Goal: Answer question/provide support

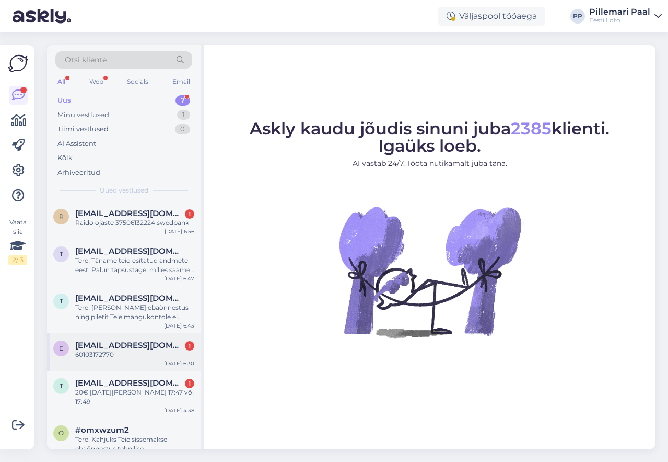
scroll to position [78, 0]
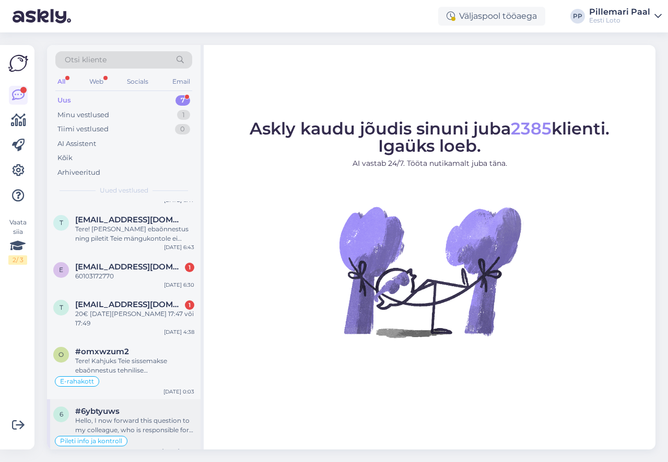
click at [129, 417] on div "Hello, I now forward this question to my colleague, who is responsible for this…" at bounding box center [134, 425] width 119 height 19
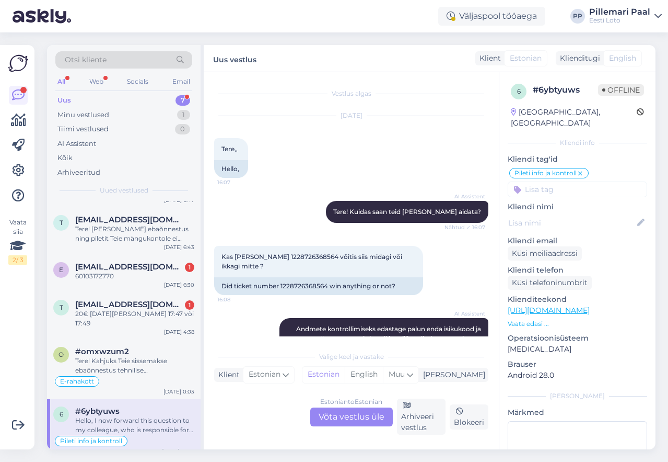
scroll to position [658, 0]
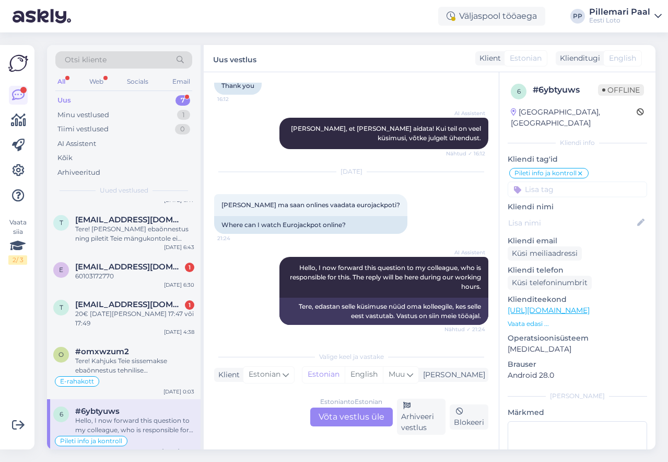
click at [365, 418] on div "Estonian to Estonian Võta vestlus üle" at bounding box center [351, 416] width 83 height 19
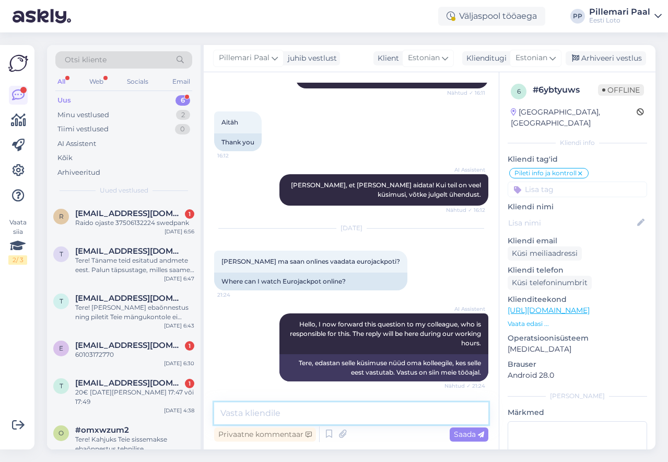
click at [345, 411] on textarea at bounding box center [351, 413] width 274 height 22
drag, startPoint x: 261, startPoint y: 416, endPoint x: 201, endPoint y: 414, distance: 60.1
click at [201, 414] on div "Otsi kliente All Web Socials Email Uus 6 Minu vestlused 2 Tiimi vestlused 0 AI …" at bounding box center [351, 247] width 609 height 404
paste textarea "Loosimistulemusi ja loosimiste salvestusi [PERSON_NAME] Eurojackpoti ametlikult…"
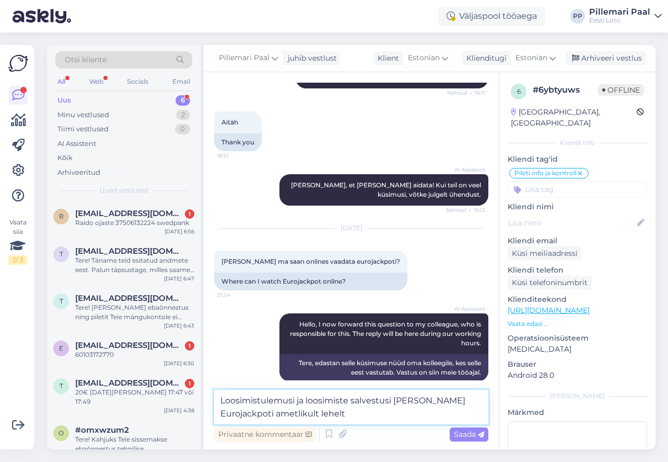
scroll to position [614, 0]
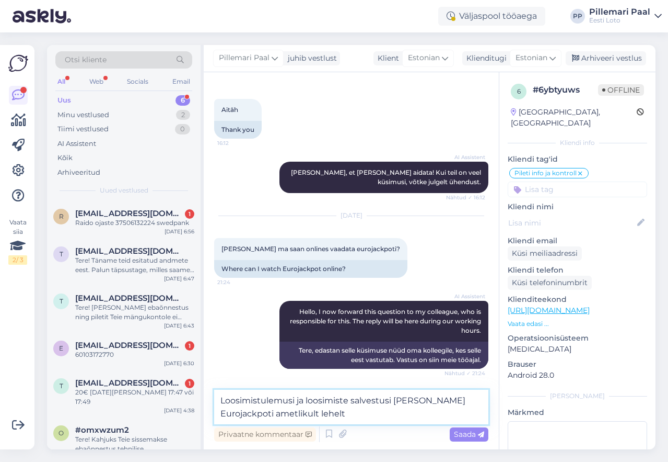
click at [221, 401] on textarea "Loosimistulemusi ja loosimiste salvestusi [PERSON_NAME] Eurojackpoti ametlikult…" at bounding box center [351, 406] width 274 height 34
click at [472, 399] on textarea "Eurojackpoti loosimistulemusi ja loosimiste salvestusi [PERSON_NAME] Eurojackpo…" at bounding box center [351, 406] width 274 height 34
click at [379, 412] on textarea "Eurojackpoti loosimistulemusi ja loosimiste salvestusi näeb Eurojackpoti ametli…" at bounding box center [351, 406] width 274 height 34
paste textarea "[URL][DOMAIN_NAME]"
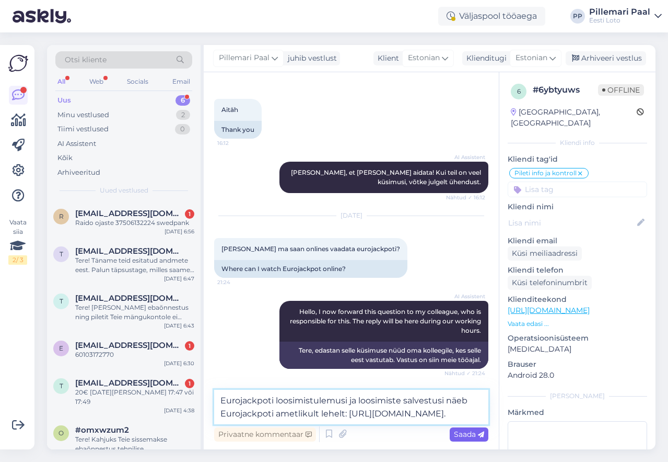
type textarea "Eurojackpoti loosimistulemusi ja loosimiste salvestusi näeb Eurojackpoti ametli…"
click at [473, 435] on span "Saada" at bounding box center [469, 433] width 30 height 9
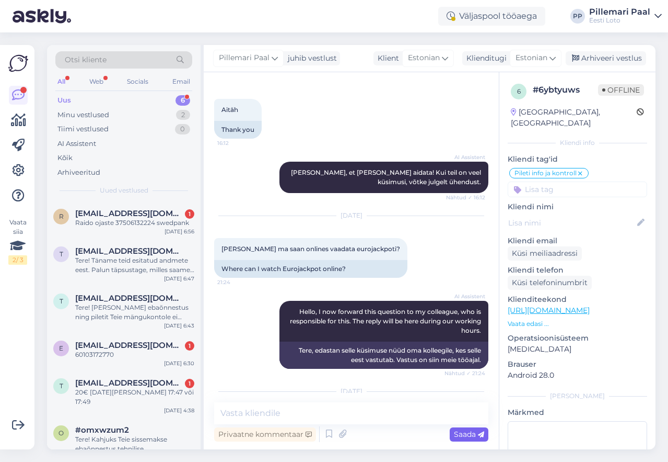
scroll to position [687, 0]
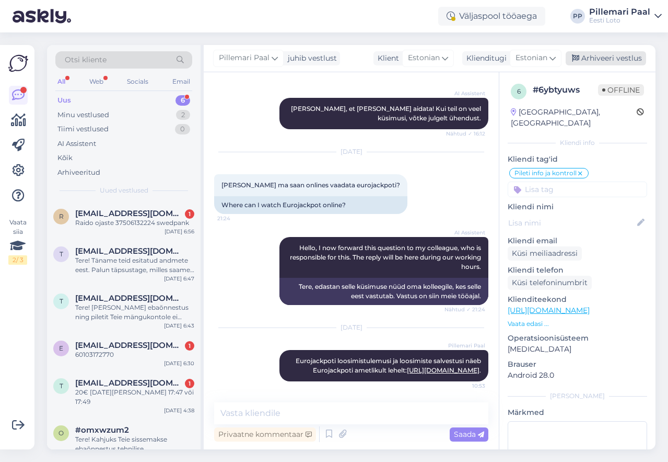
click at [610, 56] on div "Arhiveeri vestlus" at bounding box center [606, 58] width 80 height 14
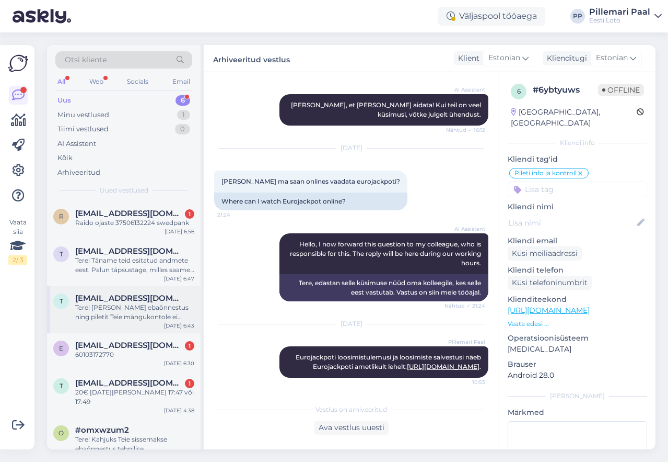
scroll to position [19, 0]
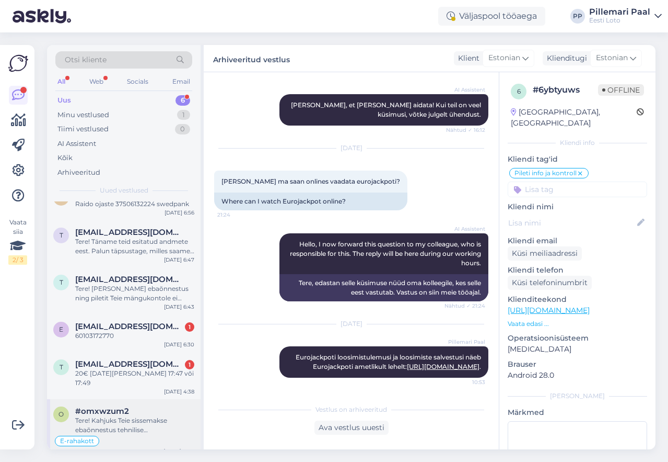
click at [125, 416] on div "Tere! Kahjuks Teie sissemakse ebaõnnestus tehnilise [PERSON_NAME] tõttu. Meie f…" at bounding box center [134, 425] width 119 height 19
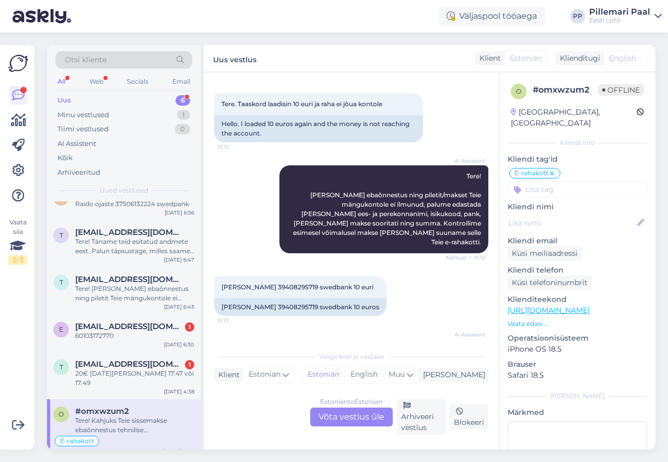
scroll to position [633, 0]
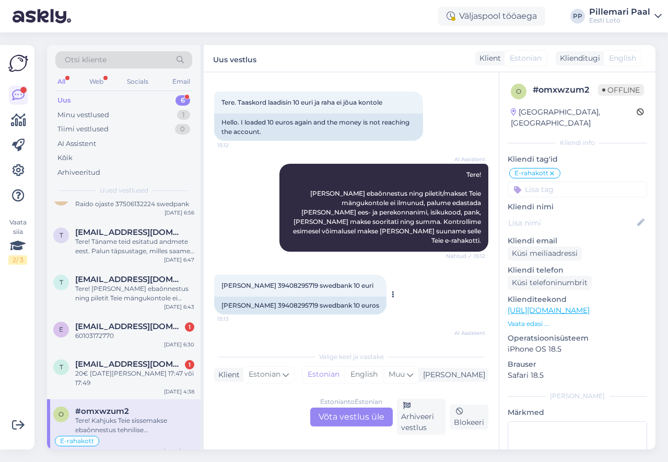
click at [283, 281] on span "[PERSON_NAME] 39408295719 swedbank 10 euri" at bounding box center [298, 285] width 152 height 8
copy span "39408295719"
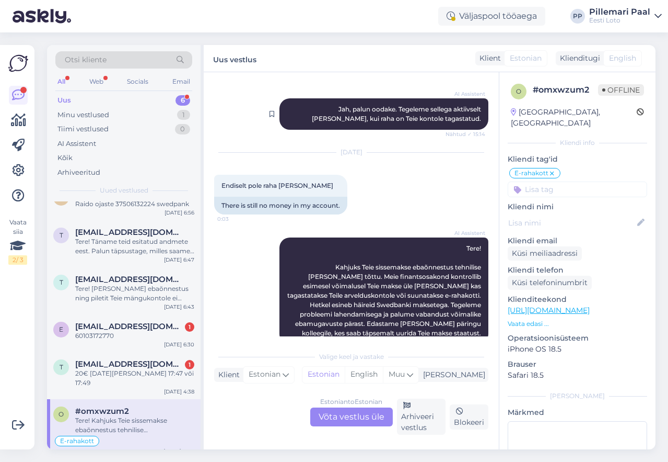
scroll to position [1018, 0]
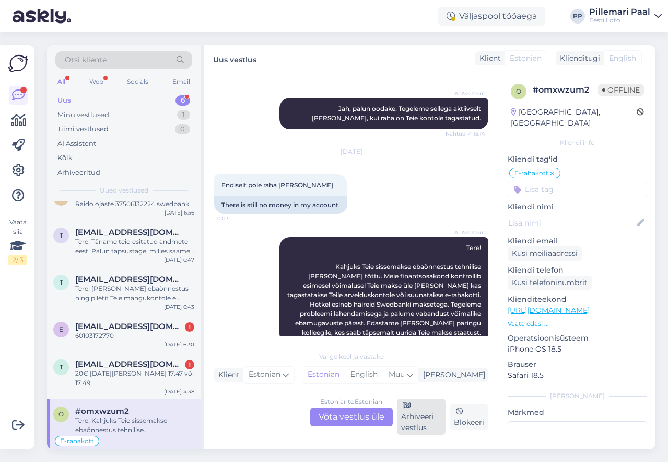
click at [417, 418] on div "Arhiveeri vestlus" at bounding box center [421, 416] width 49 height 36
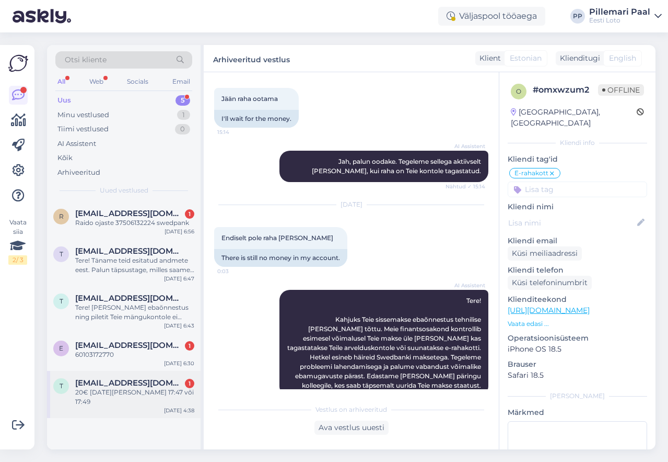
click at [105, 380] on span "[EMAIL_ADDRESS][DOMAIN_NAME]" at bounding box center [129, 382] width 109 height 9
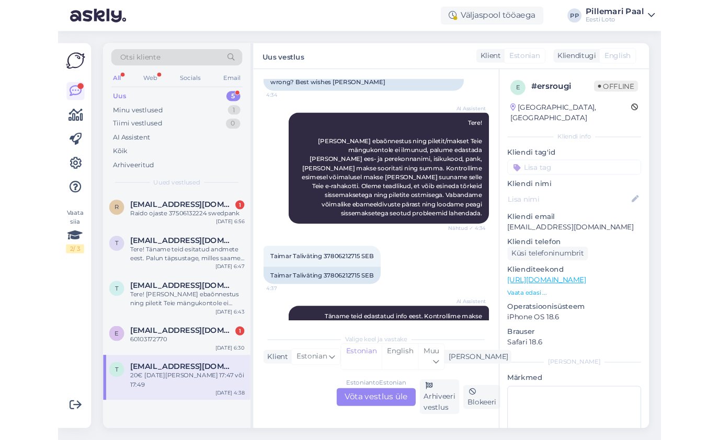
scroll to position [162, 0]
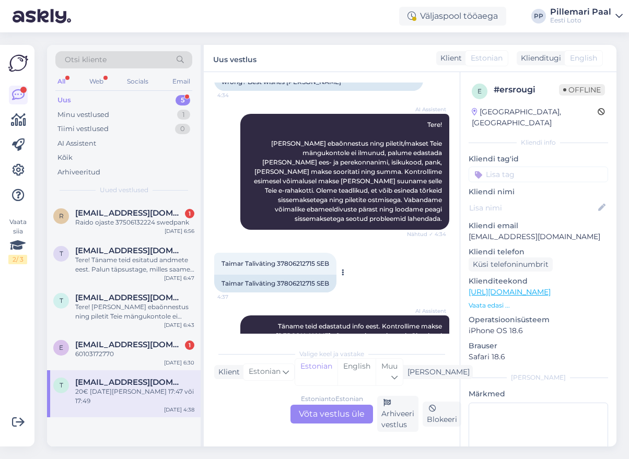
click at [292, 260] on span "Taimar Taliväting 37806212715 SEB" at bounding box center [276, 264] width 108 height 8
copy span "37806212715"
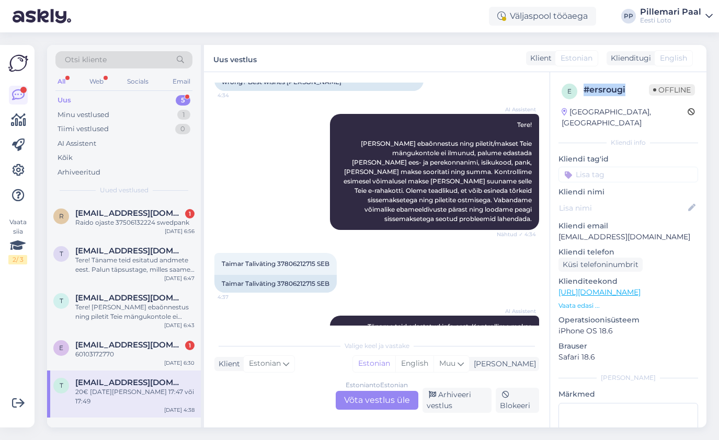
drag, startPoint x: 635, startPoint y: 89, endPoint x: 577, endPoint y: 86, distance: 57.6
click at [577, 86] on div "e # ersrougi Offline" at bounding box center [627, 92] width 133 height 16
copy div "# ersrougi"
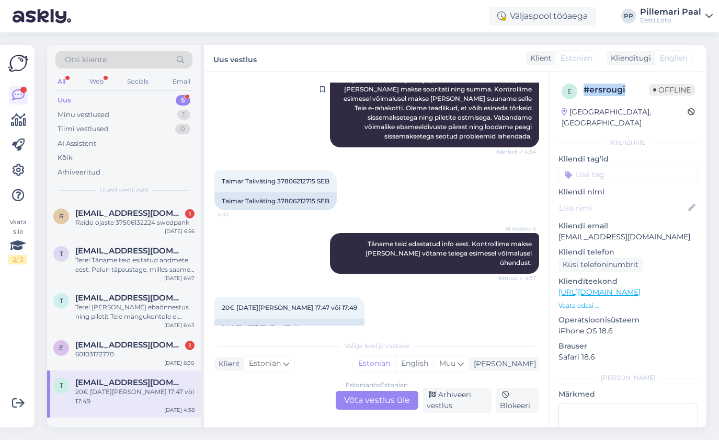
scroll to position [248, 0]
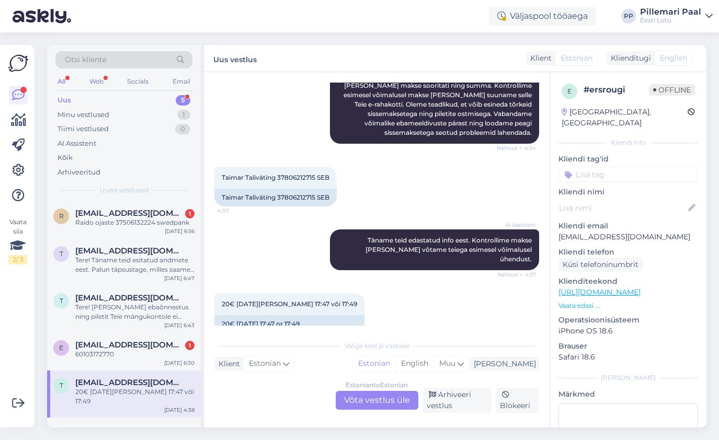
click at [365, 398] on div "Estonian to Estonian Võta vestlus üle" at bounding box center [377, 400] width 83 height 19
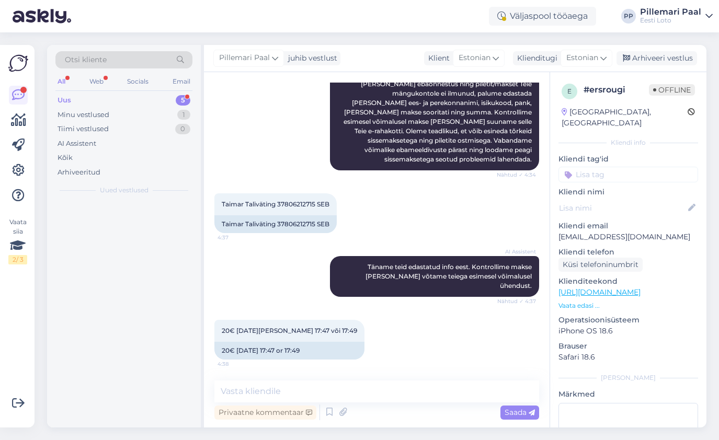
scroll to position [203, 0]
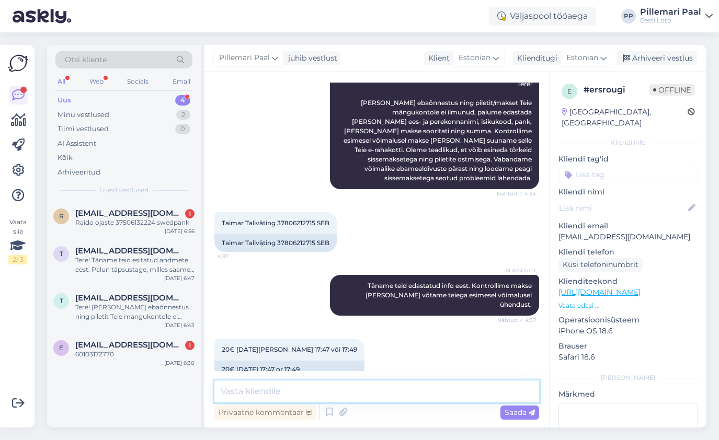
click at [282, 392] on textarea at bounding box center [376, 392] width 325 height 22
paste textarea "Meie finantsosakond kontrollib esimesel võimalusel ostu [PERSON_NAME] raha taga…"
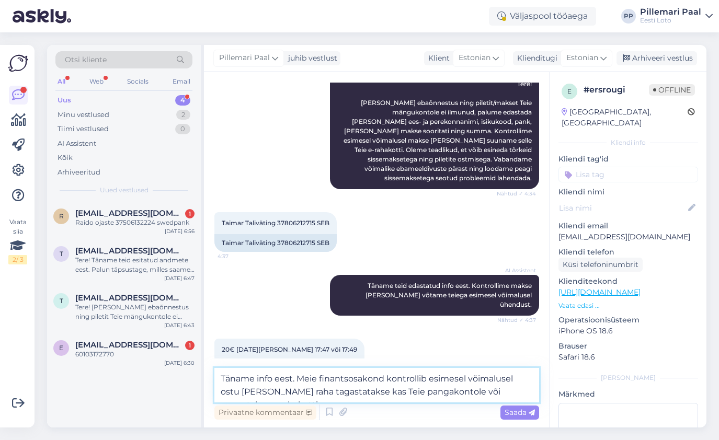
scroll to position [215, 0]
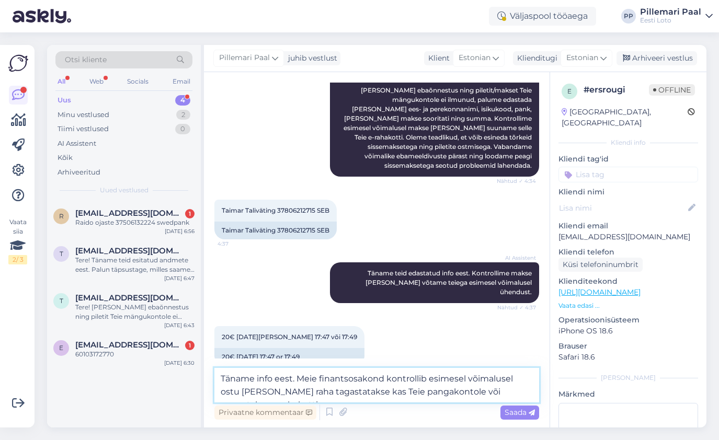
click at [519, 378] on textarea "Täname info eest. Meie finantsosakond kontrollib esimesel võimalusel ostu [PERS…" at bounding box center [376, 385] width 325 height 34
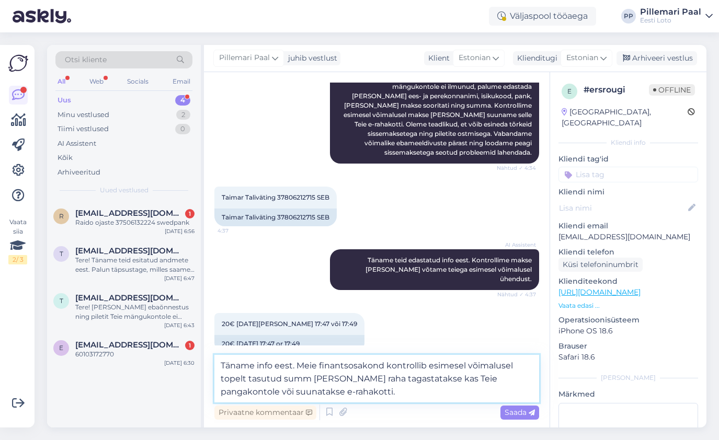
type textarea "Täname info eest. Meie finantsosakond kontrollib esimesel võimalusel topelt tas…"
click at [363, 396] on textarea "Täname info eest. Meie finantsosakond kontrollib esimesel võimalusel topelt tas…" at bounding box center [376, 379] width 325 height 48
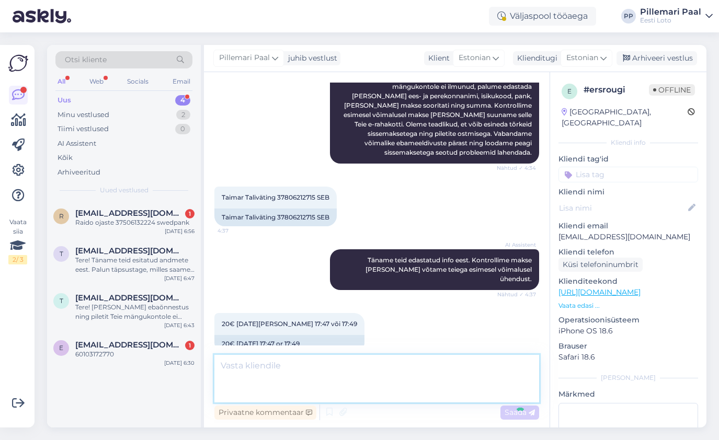
scroll to position [267, 0]
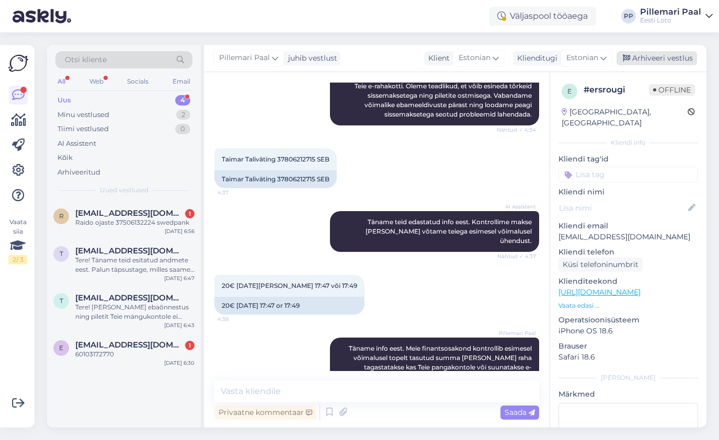
click at [654, 60] on div "Arhiveeri vestlus" at bounding box center [656, 58] width 80 height 14
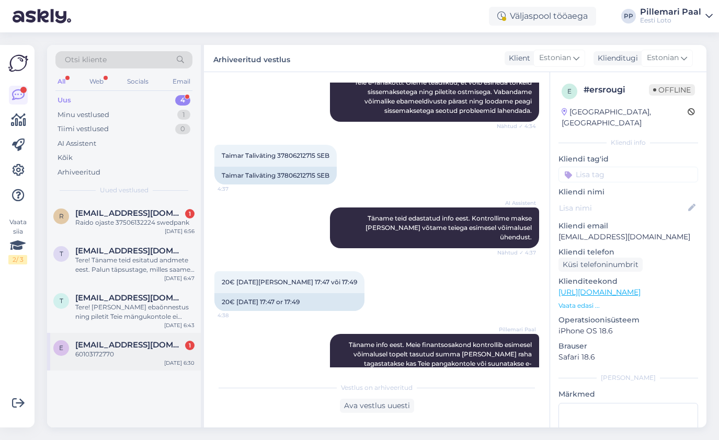
click at [106, 352] on div "60103172770" at bounding box center [134, 354] width 119 height 9
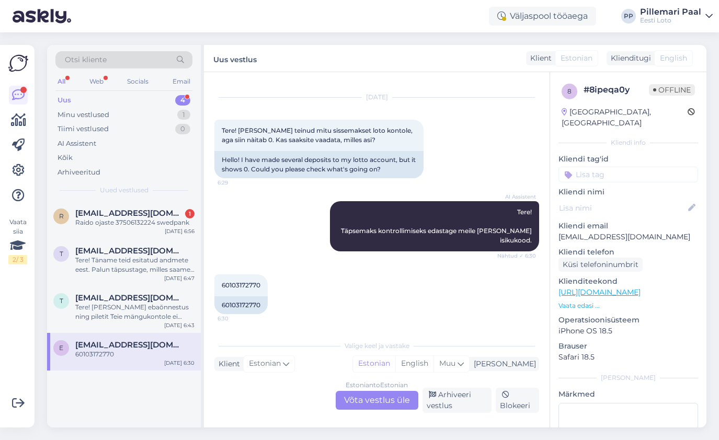
scroll to position [18, 0]
click at [245, 305] on div "60103172770" at bounding box center [240, 305] width 53 height 18
copy div "60103172770"
click at [356, 401] on div "Estonian to Estonian Võta vestlus üle" at bounding box center [377, 400] width 83 height 19
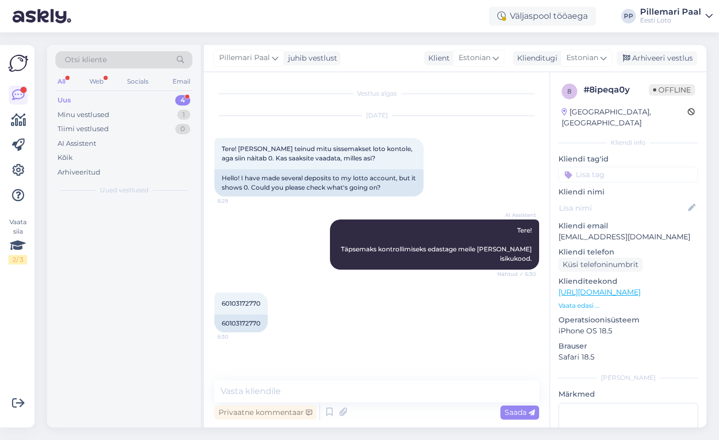
scroll to position [0, 0]
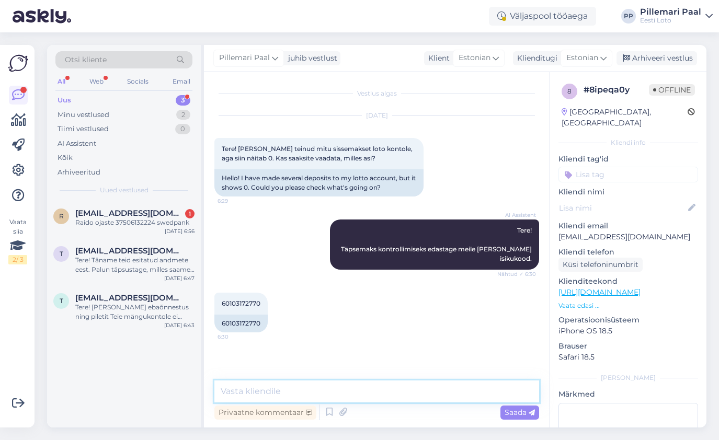
click at [303, 393] on textarea at bounding box center [376, 392] width 325 height 22
paste textarea "Kahjuks Teie sissemakse ebaõnnestus tehnilise [PERSON_NAME] tõttu. Kontrollisim…"
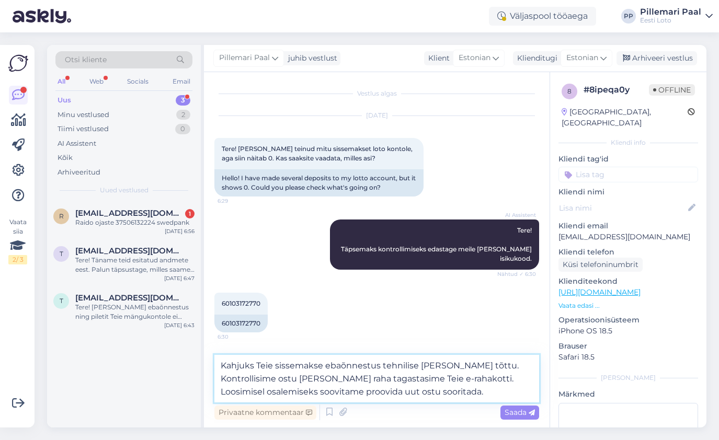
click at [324, 368] on textarea "Kahjuks Teie sissemakse ebaõnnestus tehnilise [PERSON_NAME] tõttu. Kontrollisim…" at bounding box center [376, 379] width 325 height 48
drag, startPoint x: 465, startPoint y: 364, endPoint x: 216, endPoint y: 365, distance: 248.3
click at [216, 365] on textarea "Kahjuks Teie sissemakse ebaõnnestus tehnilise [PERSON_NAME] tõttu. Kontrollisim…" at bounding box center [376, 379] width 325 height 48
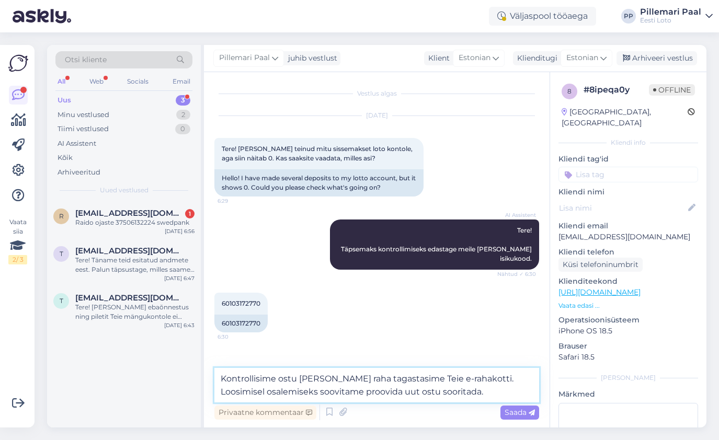
click at [281, 381] on textarea "Kontrollisime ostu [PERSON_NAME] raha tagastasime Teie e-rahakotti. Loosimisel …" at bounding box center [376, 385] width 325 height 34
click at [279, 378] on textarea "Kontrollisime ostu [PERSON_NAME] raha tagastasime Teie e-rahakotti. Loosimisel …" at bounding box center [376, 385] width 325 height 34
click at [366, 379] on textarea "Kontrollisime ebaõnnestunud ostu [PERSON_NAME] raha tagastasime Teie e-rahakott…" at bounding box center [376, 385] width 325 height 34
drag, startPoint x: 527, startPoint y: 391, endPoint x: 264, endPoint y: 393, distance: 262.9
click at [264, 393] on textarea "Kontrollisime ebaõnnestunud ostud [PERSON_NAME] raha tagastasime Teie e-rahakot…" at bounding box center [376, 385] width 325 height 34
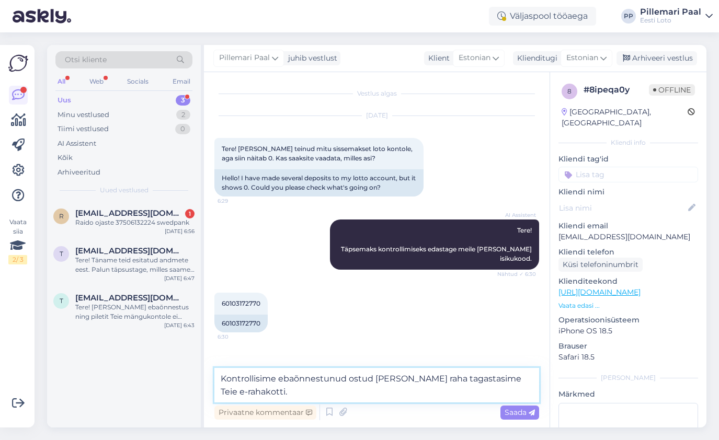
paste textarea "Palume vabandust tekkinud [PERSON_NAME] pärast."
type textarea "Kontrollisime ebaõnnestunud ostud [PERSON_NAME] raha tagastasime Teie e-rahakot…"
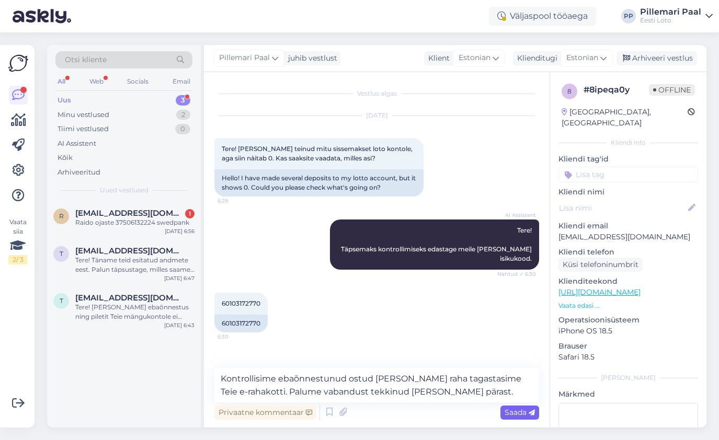
click at [515, 412] on span "Saada" at bounding box center [519, 412] width 30 height 9
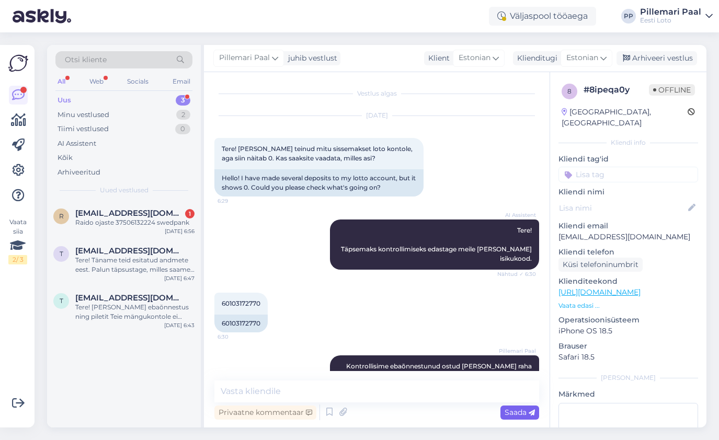
scroll to position [27, 0]
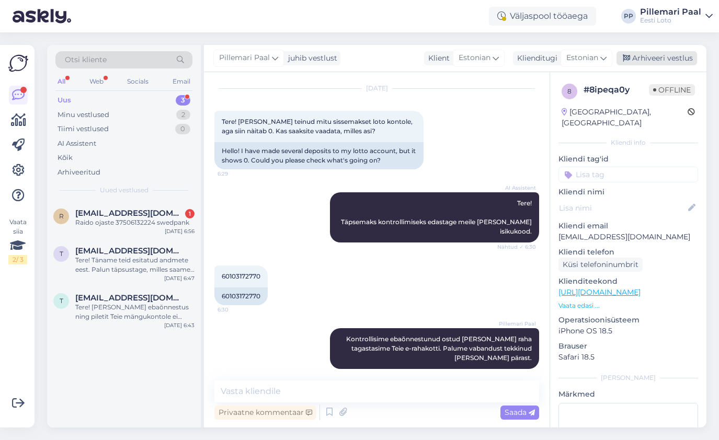
click at [660, 56] on div "Arhiveeri vestlus" at bounding box center [656, 58] width 80 height 14
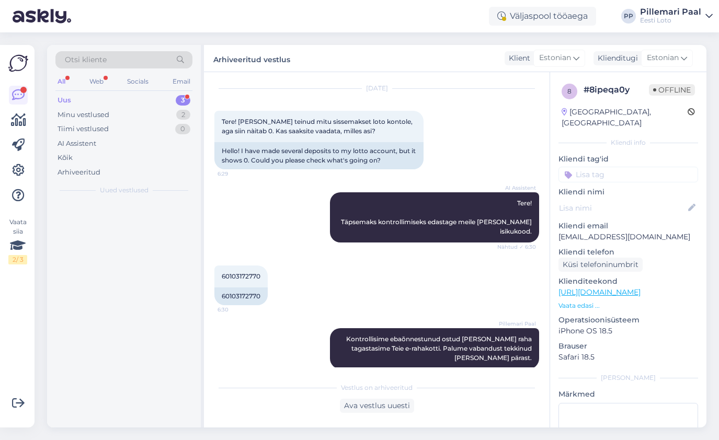
scroll to position [31, 0]
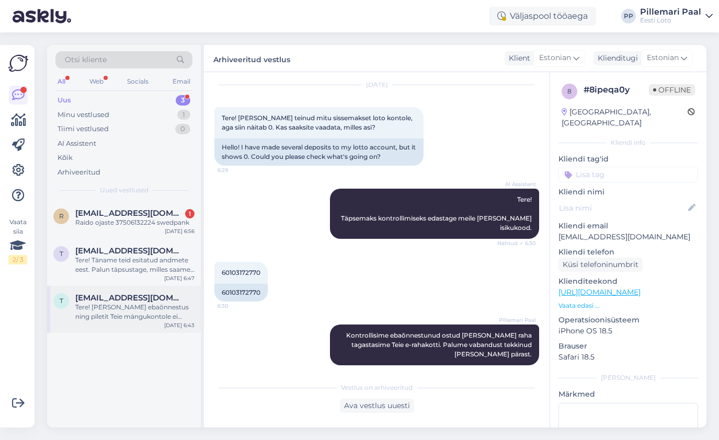
click at [110, 314] on div "Tere! [PERSON_NAME] ebaõnnestus ning piletit Teie mängukontole ei ilmunud, palu…" at bounding box center [134, 312] width 119 height 19
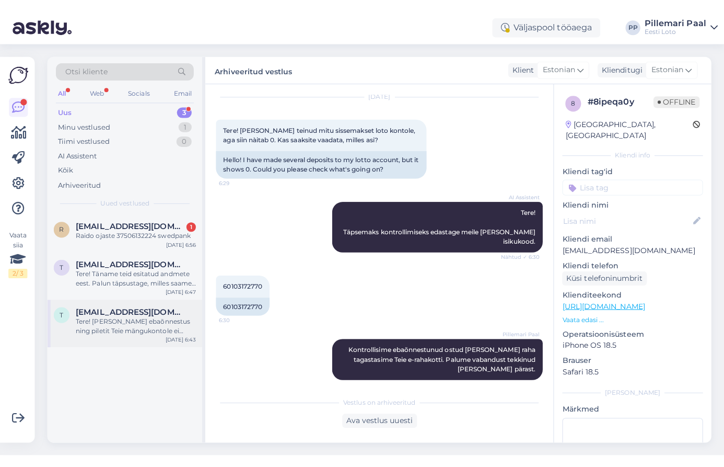
scroll to position [0, 0]
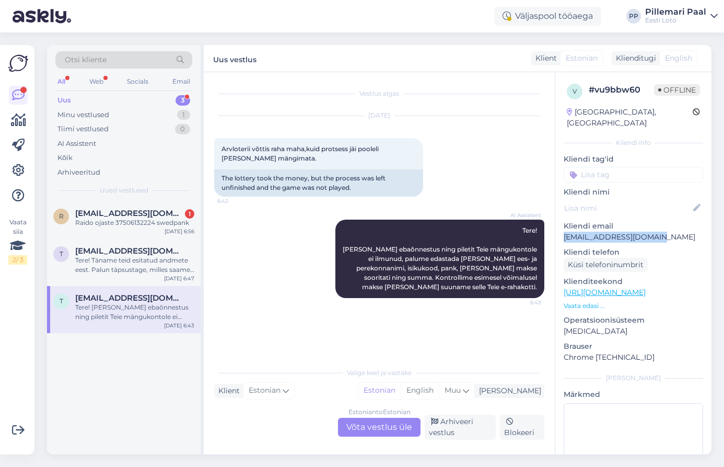
drag, startPoint x: 664, startPoint y: 227, endPoint x: 561, endPoint y: 223, distance: 103.6
click at [561, 223] on div "v # vu9bbw60 Offline [GEOGRAPHIC_DATA], [GEOGRAPHIC_DATA] Kliendi info Kliendi …" at bounding box center [634, 292] width 156 height 441
copy p "[EMAIL_ADDRESS][DOMAIN_NAME]"
click at [368, 426] on div "Estonian to Estonian Võta vestlus üle" at bounding box center [379, 427] width 83 height 19
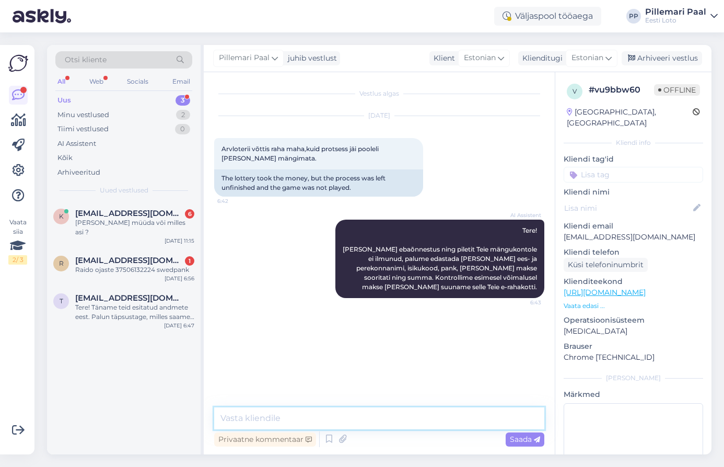
click at [322, 411] on textarea at bounding box center [379, 418] width 330 height 22
paste textarea "Teie E-kiirloterii pileti ostmisel ilmnes tehniline tõrge, mistõttu see tühista…"
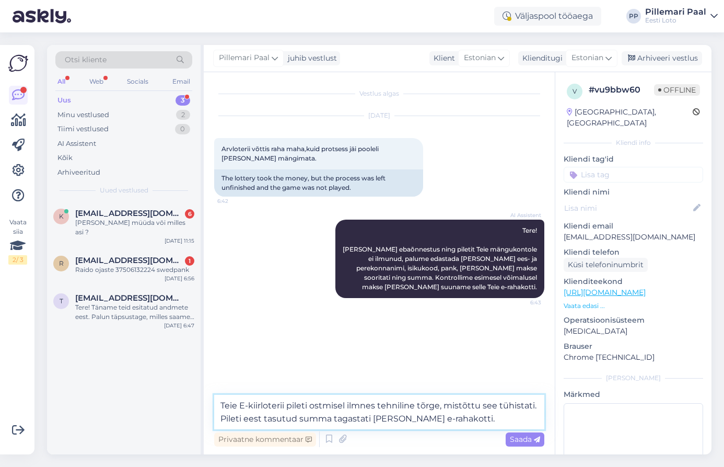
paste textarea "Palume vabandust tekkinud [PERSON_NAME] pärast."
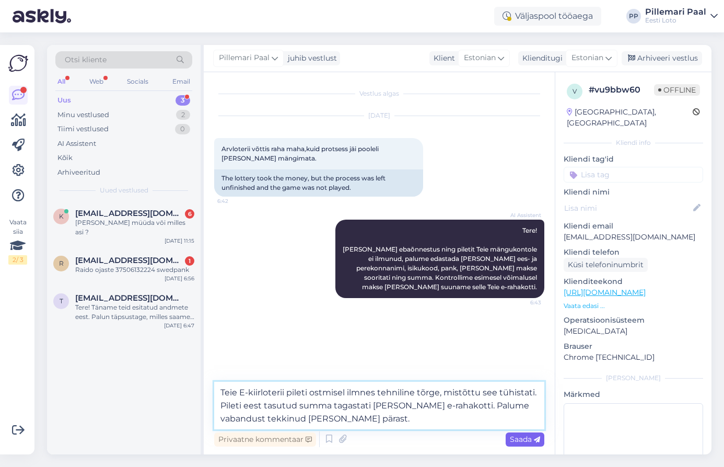
type textarea "Teie E-kiirloterii pileti ostmisel ilmnes tehniline tõrge, mistõttu see tühista…"
click at [522, 438] on span "Saada" at bounding box center [525, 438] width 30 height 9
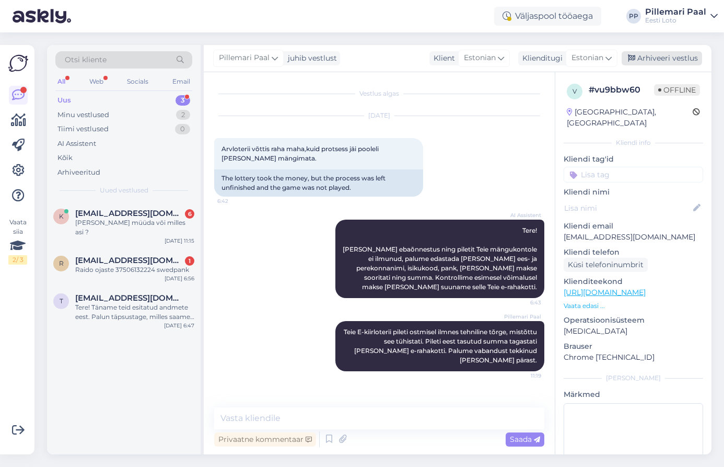
click at [654, 57] on div "Arhiveeri vestlus" at bounding box center [662, 58] width 80 height 14
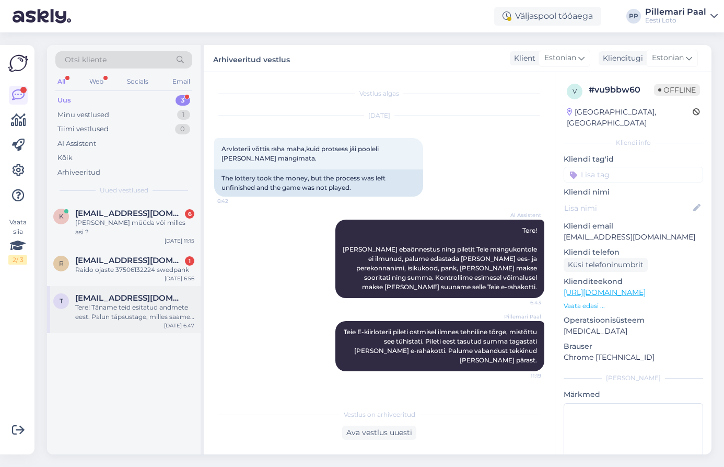
click at [123, 293] on span "[EMAIL_ADDRESS][DOMAIN_NAME]" at bounding box center [129, 297] width 109 height 9
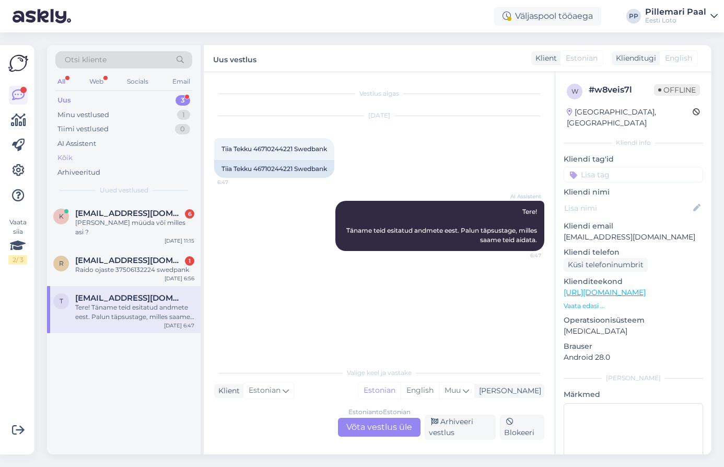
click at [81, 159] on div "Kõik" at bounding box center [123, 158] width 137 height 15
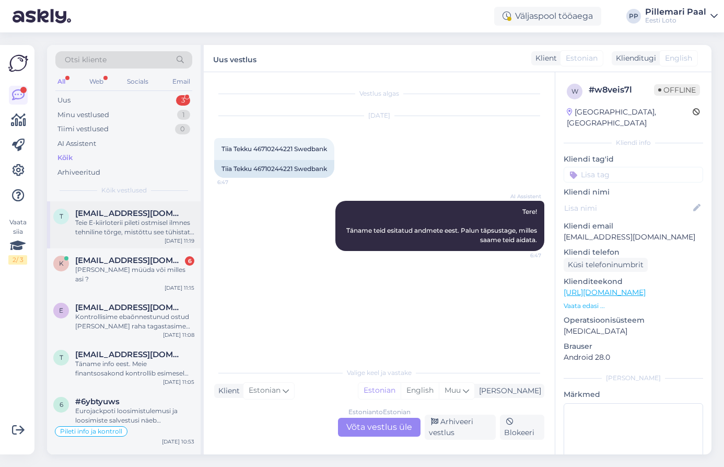
click at [91, 231] on div "Teie E-kiirloterii pileti ostmisel ilmnes tehniline tõrge, mistõttu see tühista…" at bounding box center [134, 227] width 119 height 19
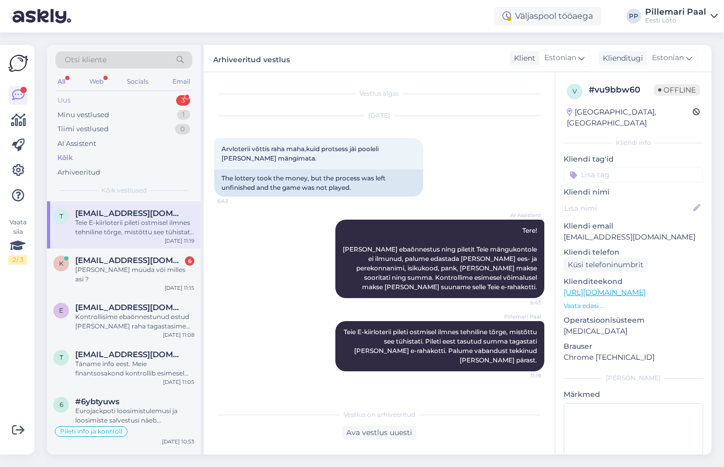
click at [90, 102] on div "Uus 3" at bounding box center [123, 100] width 137 height 15
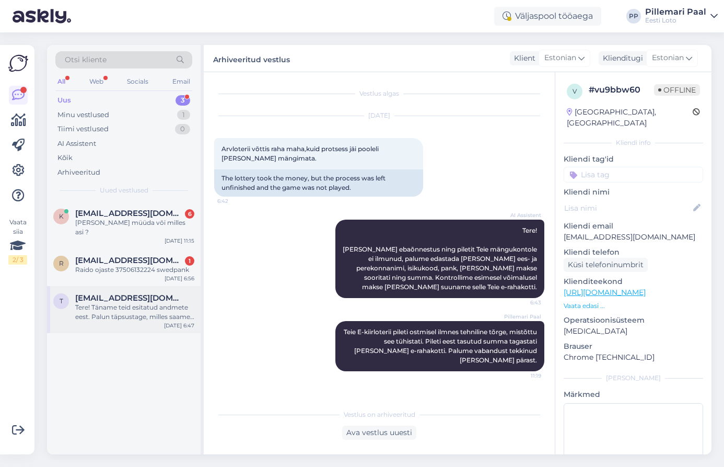
click at [105, 303] on div "Tere! Täname teid esitatud andmete eest. Palun täpsustage, milles saame teid ai…" at bounding box center [134, 312] width 119 height 19
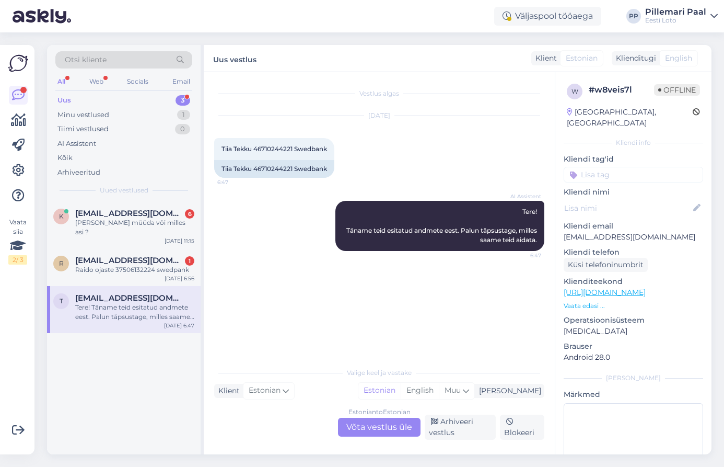
click at [356, 436] on div "Estonian to Estonian Võta vestlus üle" at bounding box center [379, 427] width 83 height 19
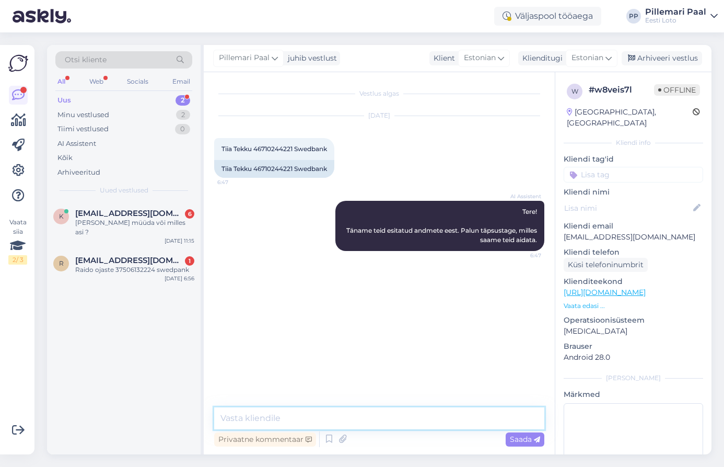
click at [326, 410] on textarea at bounding box center [379, 418] width 330 height 22
paste textarea "Palume vabandust tekkinud [PERSON_NAME] pärast."
click at [223, 420] on textarea "Palume vabandust tekkinud [PERSON_NAME] pärast." at bounding box center [379, 418] width 330 height 22
paste textarea "Teie E-kiirloterii pileti ostmisel ilmnes tehniline tõrge, mistõttu see tühista…"
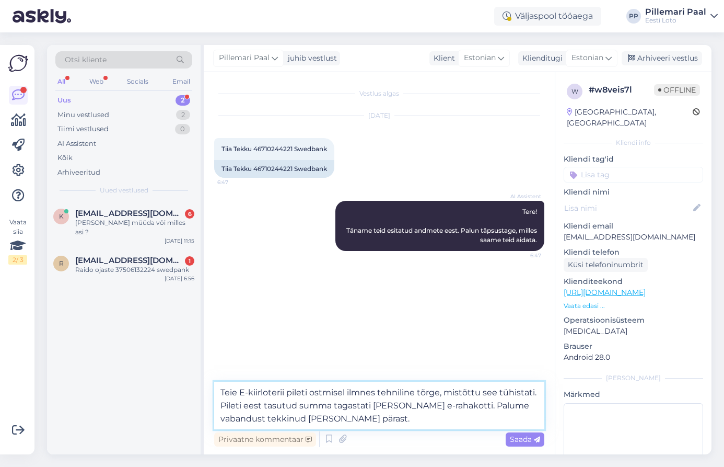
type textarea "Teie E-kiirloterii pileti ostmisel ilmnes tehniline tõrge, mistõttu see tühista…"
click at [529, 437] on span "Saada" at bounding box center [525, 438] width 30 height 9
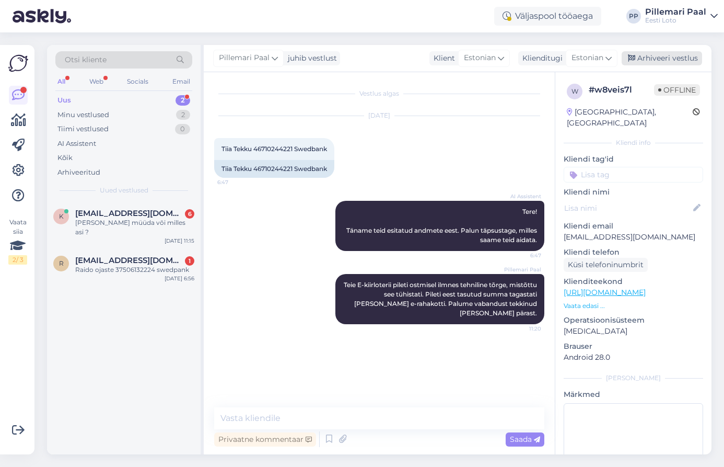
click at [660, 65] on div "Arhiveeri vestlus" at bounding box center [662, 58] width 80 height 14
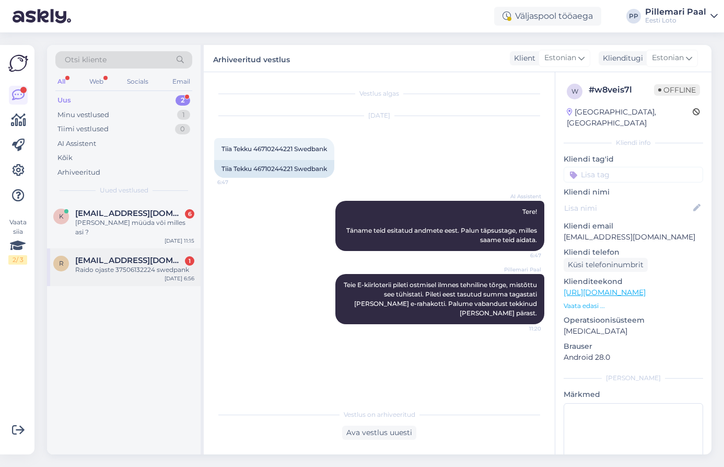
click at [114, 265] on div "Raido ojaste 37506132224 swedpank" at bounding box center [134, 269] width 119 height 9
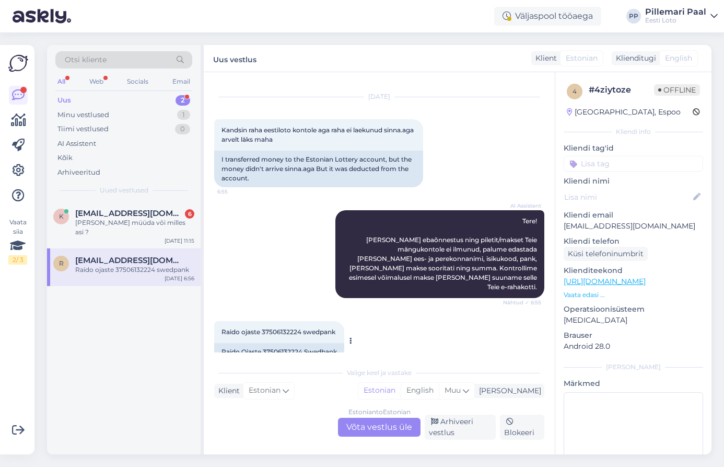
scroll to position [29, 0]
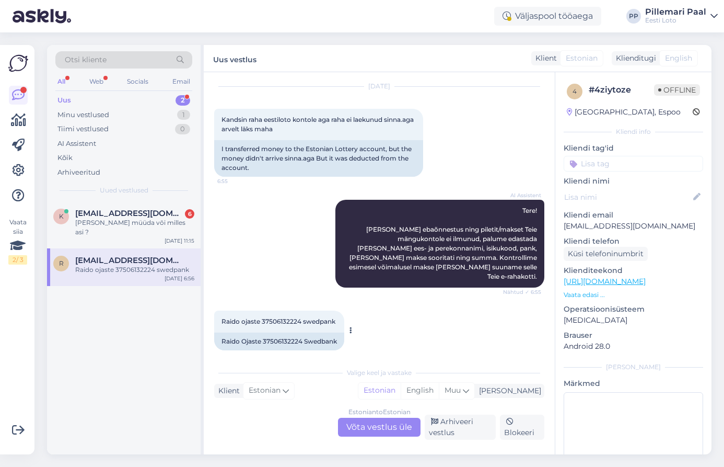
click at [273, 317] on span "Raido ojaste 37506132224 swedpank" at bounding box center [279, 321] width 114 height 8
copy span "37506132224"
click at [368, 429] on div "Estonian to Estonian Võta vestlus üle" at bounding box center [379, 427] width 83 height 19
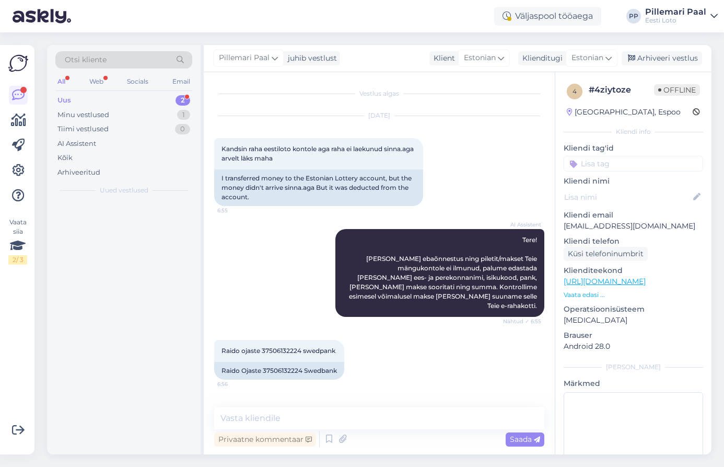
scroll to position [0, 0]
click at [328, 418] on textarea at bounding box center [379, 418] width 330 height 22
paste textarea "Kahjuks Teie sissemakse ebaõnnestus tehnilise [PERSON_NAME] tõttu. Kontrollisim…"
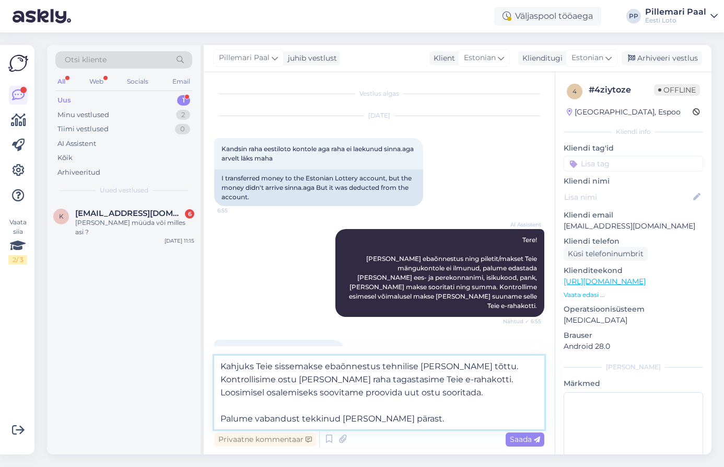
drag, startPoint x: 466, startPoint y: 366, endPoint x: 216, endPoint y: 357, distance: 250.0
click at [216, 357] on textarea "Kahjuks Teie sissemakse ebaõnnestus tehnilise [PERSON_NAME] tõttu. Kontrollisim…" at bounding box center [379, 392] width 330 height 74
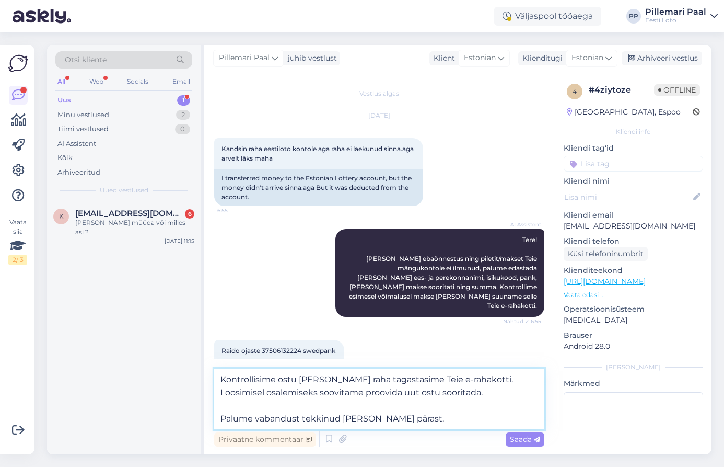
drag, startPoint x: 467, startPoint y: 380, endPoint x: 472, endPoint y: 392, distance: 12.9
click at [472, 392] on textarea "Kontrollisime ostu [PERSON_NAME] raha tagastasime Teie e-rahakotti. Loosimisel …" at bounding box center [379, 398] width 330 height 61
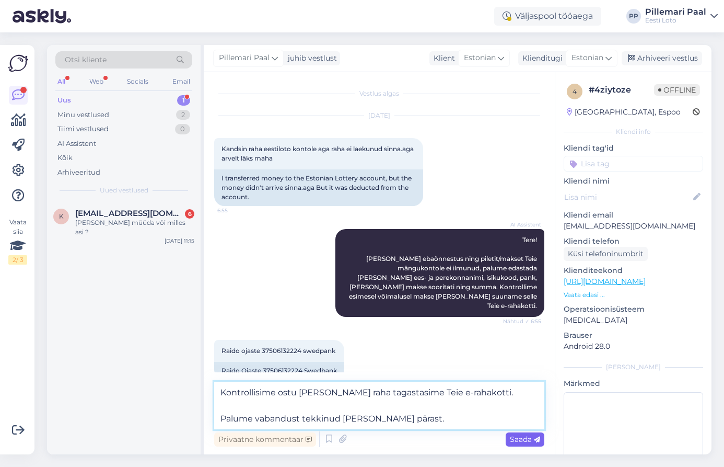
type textarea "Kontrollisime ostu [PERSON_NAME] raha tagastasime Teie e-rahakotti. Palume vaba…"
click at [524, 441] on span "Saada" at bounding box center [525, 438] width 30 height 9
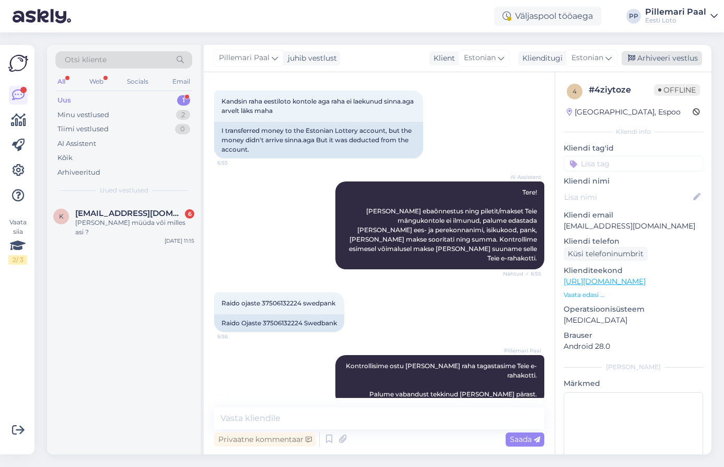
click at [655, 52] on div "Arhiveeri vestlus" at bounding box center [662, 58] width 80 height 14
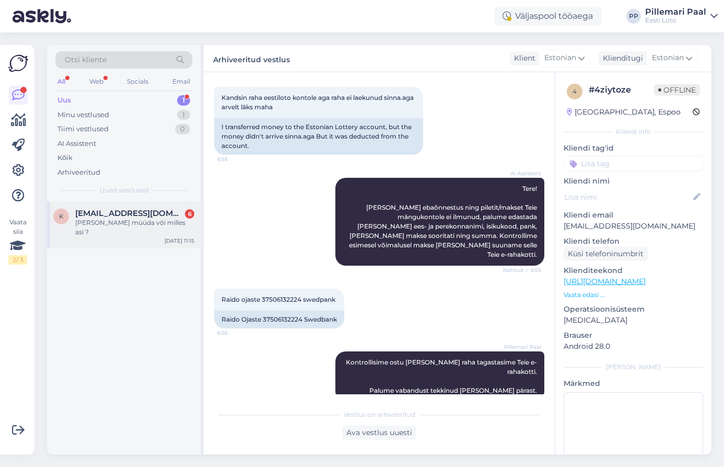
click at [124, 223] on div "[PERSON_NAME] müüda või milles asi ?" at bounding box center [134, 227] width 119 height 19
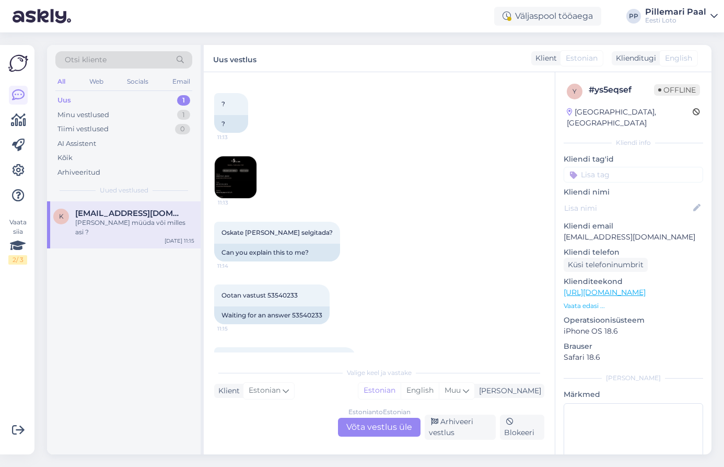
scroll to position [307, 0]
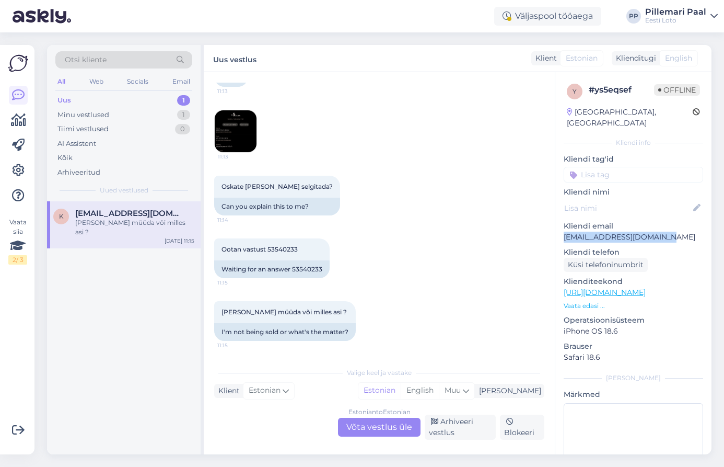
drag, startPoint x: 663, startPoint y: 227, endPoint x: 563, endPoint y: 229, distance: 99.9
click at [563, 229] on div "y # ys5eqsef Offline [GEOGRAPHIC_DATA], [GEOGRAPHIC_DATA] Kliendi info Kliendi …" at bounding box center [634, 292] width 156 height 441
copy p "[EMAIL_ADDRESS][DOMAIN_NAME]"
click at [224, 120] on img at bounding box center [236, 131] width 42 height 42
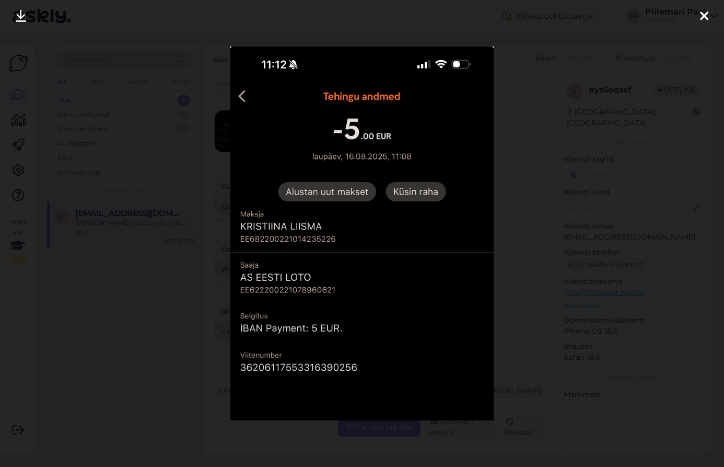
click at [523, 303] on div at bounding box center [362, 233] width 724 height 467
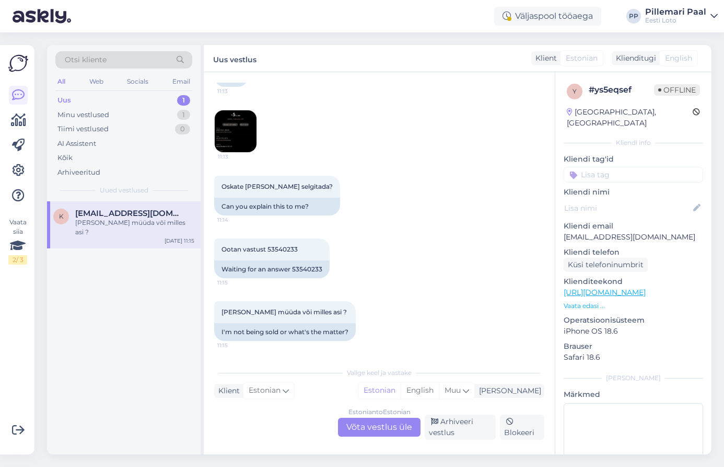
click at [381, 430] on div "Estonian to Estonian Võta vestlus üle" at bounding box center [379, 427] width 83 height 19
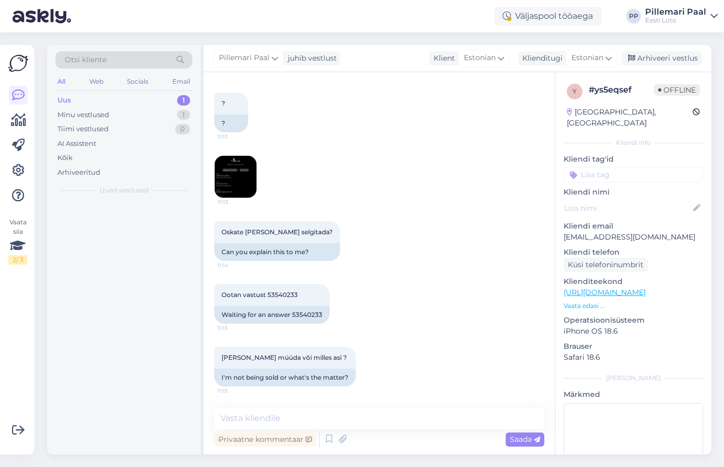
scroll to position [262, 0]
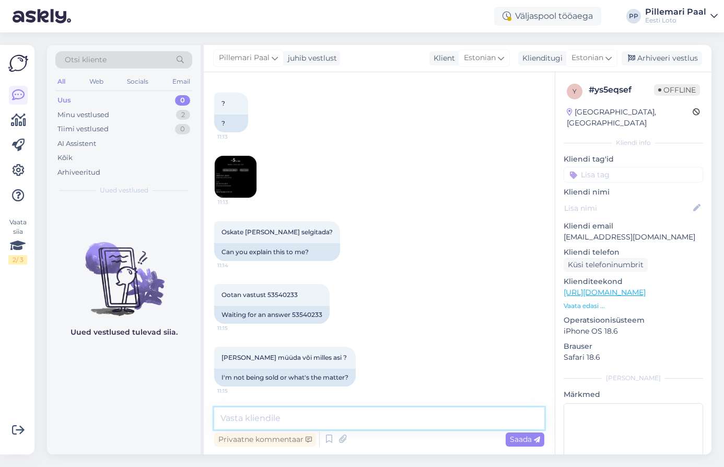
click at [359, 424] on textarea at bounding box center [379, 418] width 330 height 22
paste textarea "Kahjuks Teie sissemakse ebaõnnestus tehnilise [PERSON_NAME] tõttu. Kontrollisim…"
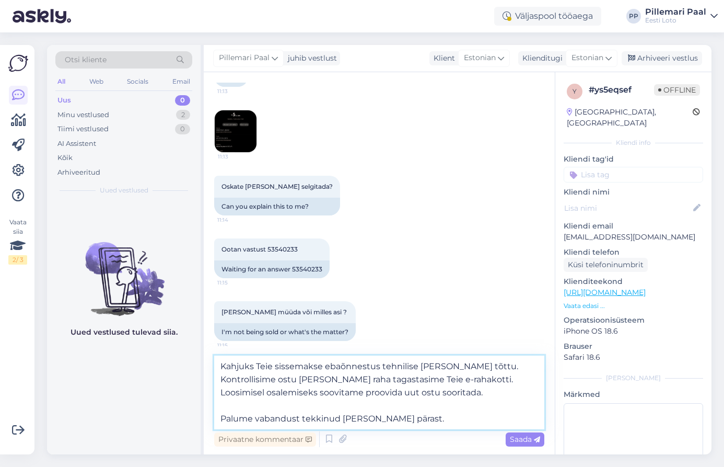
drag, startPoint x: 410, startPoint y: 376, endPoint x: 416, endPoint y: 386, distance: 11.0
click at [416, 386] on textarea "Kahjuks Teie sissemakse ebaõnnestus tehnilise [PERSON_NAME] tõttu. Kontrollisim…" at bounding box center [379, 392] width 330 height 74
click at [397, 407] on textarea "Kahjuks Teie sissemakse ebaõnnestus tehnilise [PERSON_NAME] tõttu. Kontrollisim…" at bounding box center [379, 392] width 330 height 74
type textarea "Kahjuks Teie sissemakse ebaõnnestus tehnilise [PERSON_NAME] tõttu. Kontrollisim…"
click at [524, 444] on div "Saada" at bounding box center [525, 439] width 39 height 14
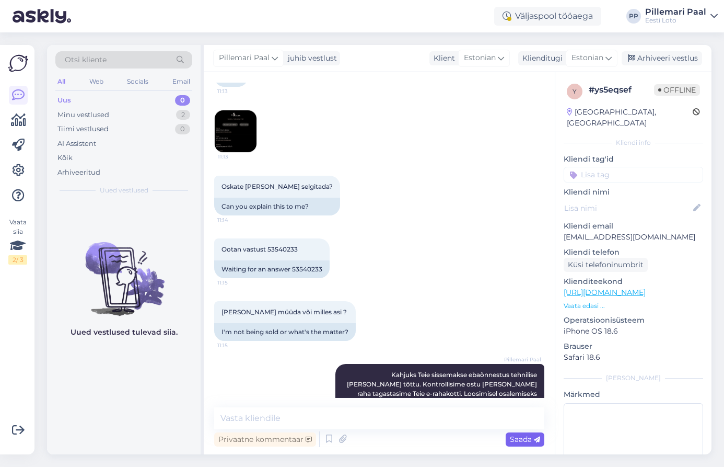
scroll to position [354, 0]
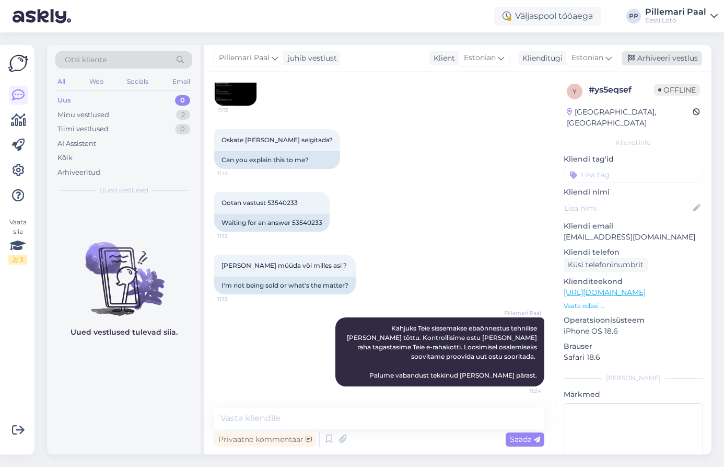
click at [655, 55] on div "Arhiveeri vestlus" at bounding box center [662, 58] width 80 height 14
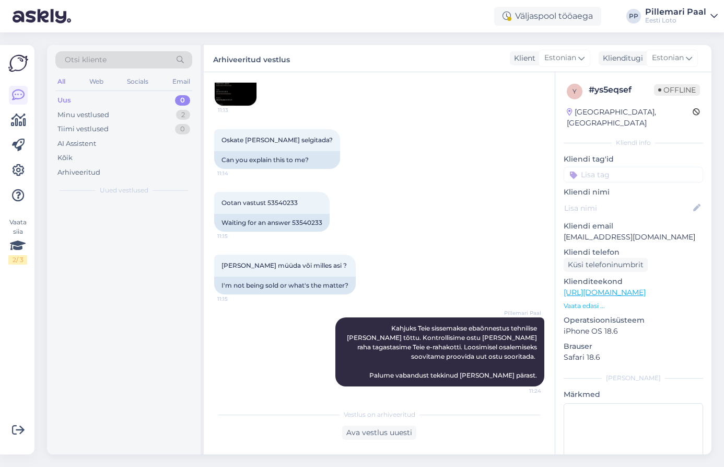
scroll to position [358, 0]
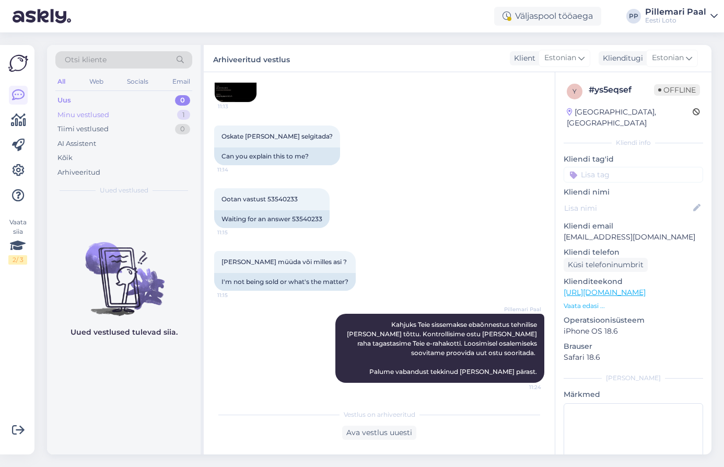
click at [111, 112] on div "Minu vestlused 1" at bounding box center [123, 115] width 137 height 15
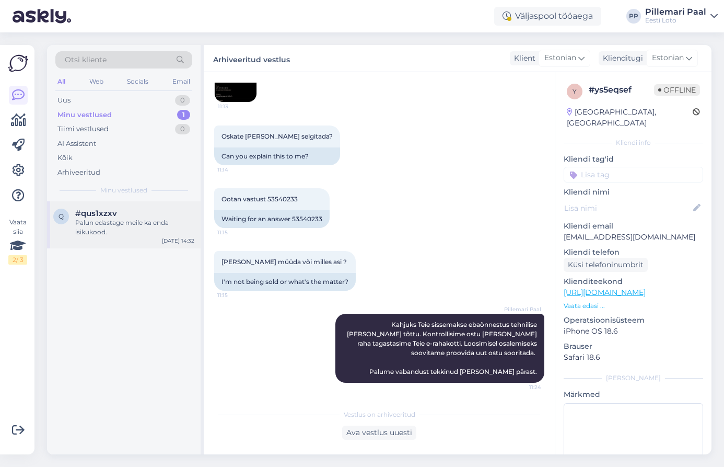
click at [128, 219] on div "Palun edastage meile ka enda isikukood." at bounding box center [134, 227] width 119 height 19
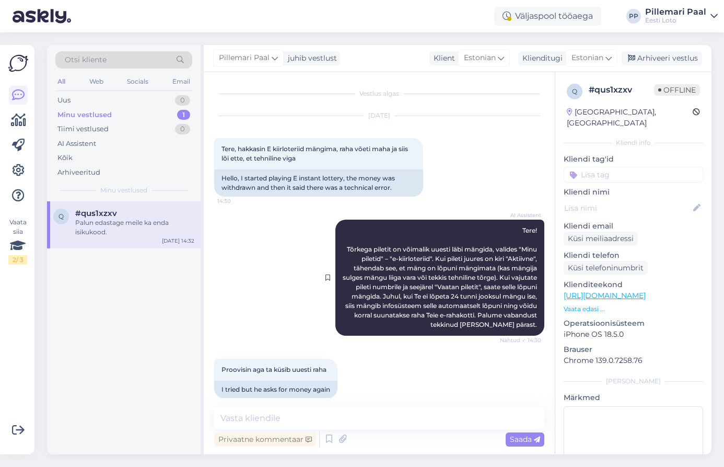
scroll to position [265, 0]
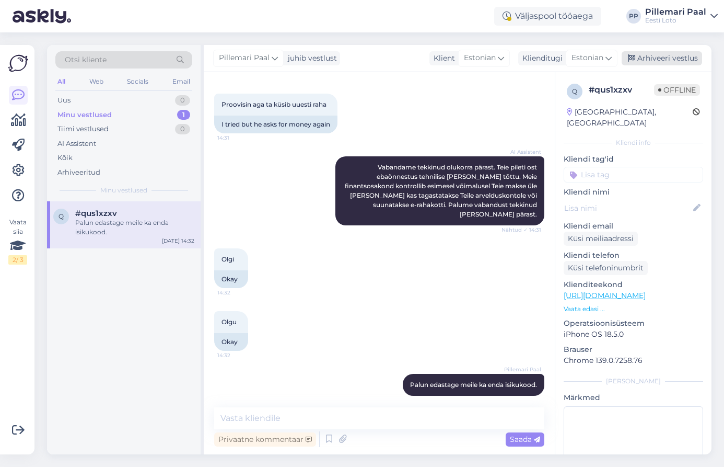
click at [668, 60] on div "Arhiveeri vestlus" at bounding box center [662, 58] width 80 height 14
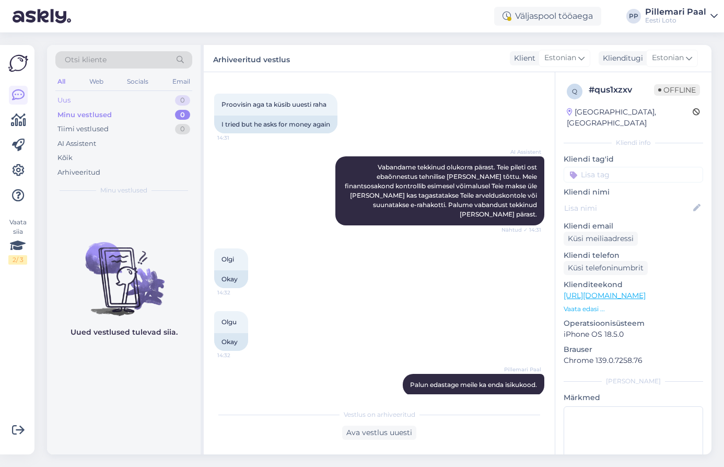
click at [66, 100] on div "Uus" at bounding box center [63, 100] width 13 height 10
